Goal: Task Accomplishment & Management: Manage account settings

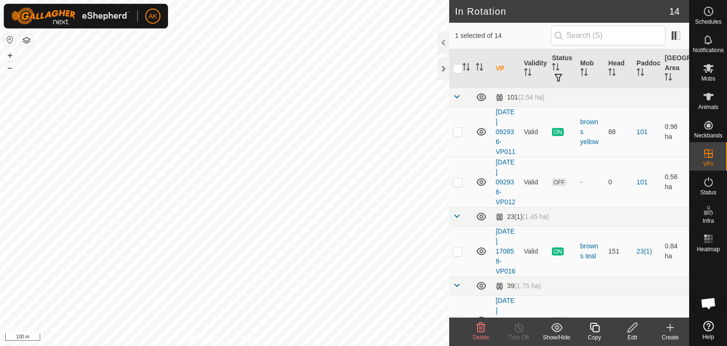
click at [487, 328] on delete-svg-icon at bounding box center [481, 327] width 38 height 11
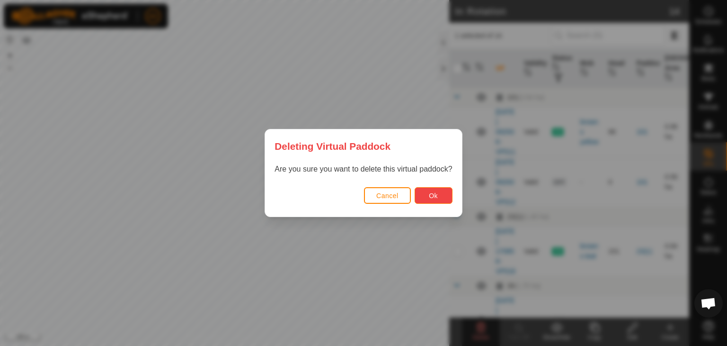
click at [432, 199] on span "Ok" at bounding box center [433, 196] width 9 height 8
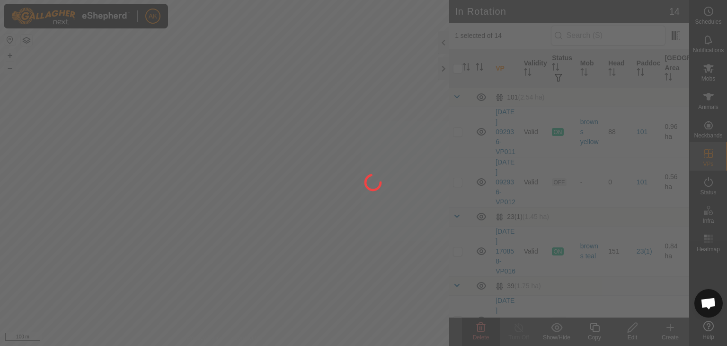
checkbox input "false"
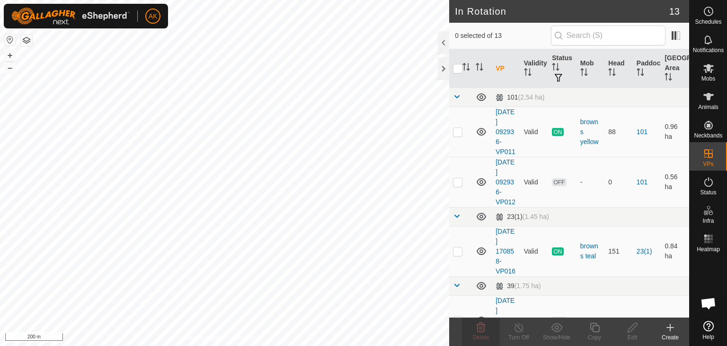
checkbox input "true"
click at [486, 328] on icon at bounding box center [480, 327] width 11 height 11
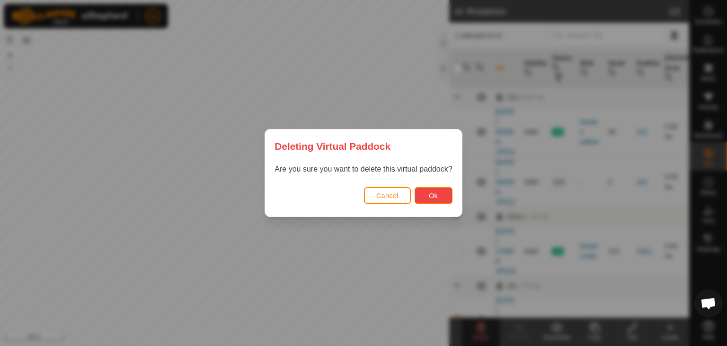
click at [432, 190] on button "Ok" at bounding box center [434, 195] width 38 height 17
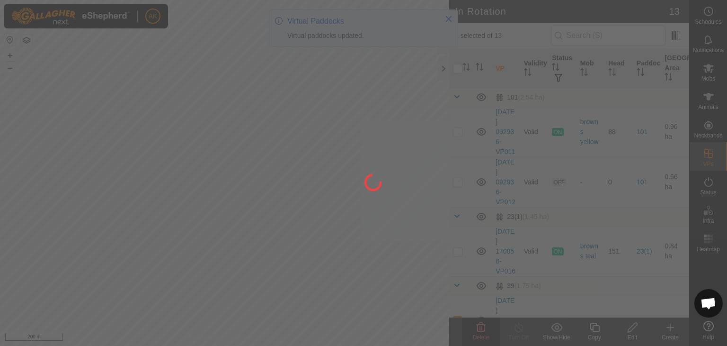
checkbox input "false"
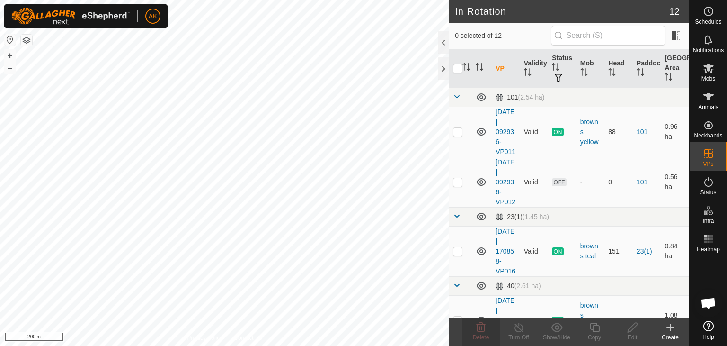
checkbox input "true"
click at [474, 325] on delete-svg-icon at bounding box center [481, 327] width 38 height 11
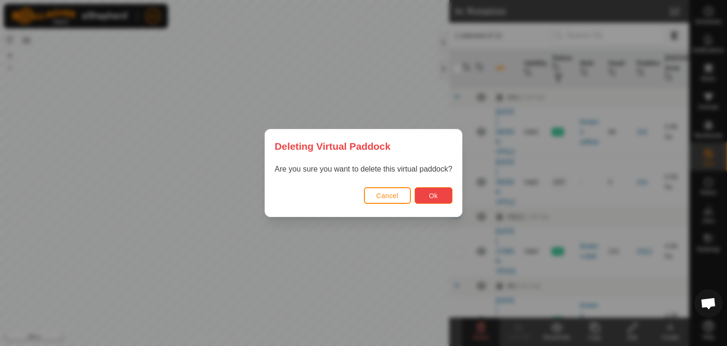
click at [424, 192] on button "Ok" at bounding box center [434, 195] width 38 height 17
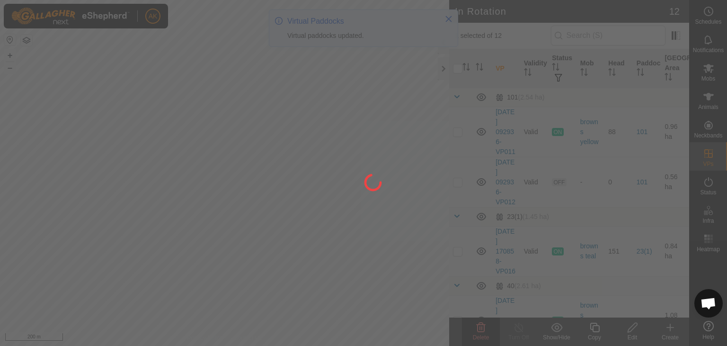
checkbox input "false"
